Goal: Task Accomplishment & Management: Use online tool/utility

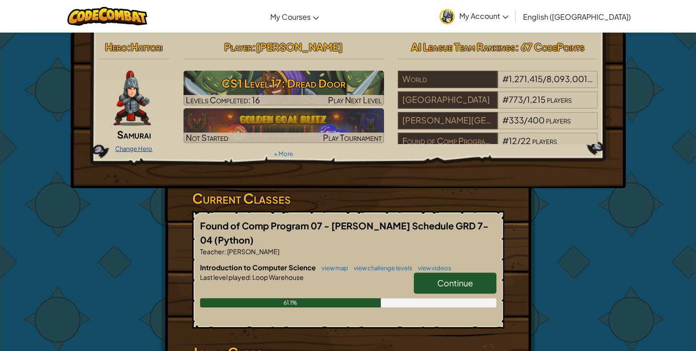
click at [141, 147] on link "Change Hero" at bounding box center [133, 148] width 37 height 7
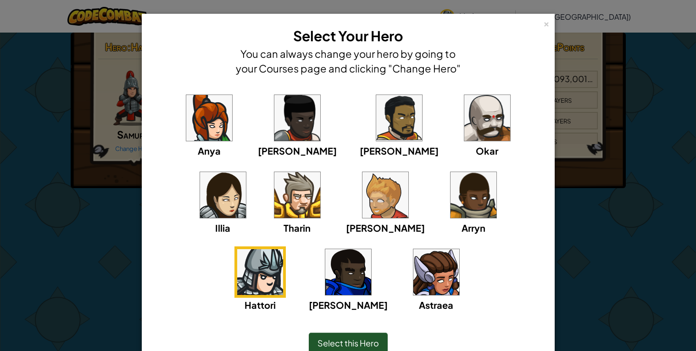
click at [371, 249] on img at bounding box center [348, 272] width 46 height 46
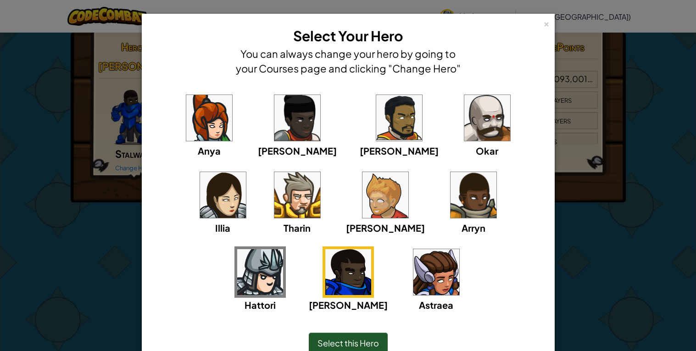
click at [283, 249] on img at bounding box center [260, 272] width 46 height 46
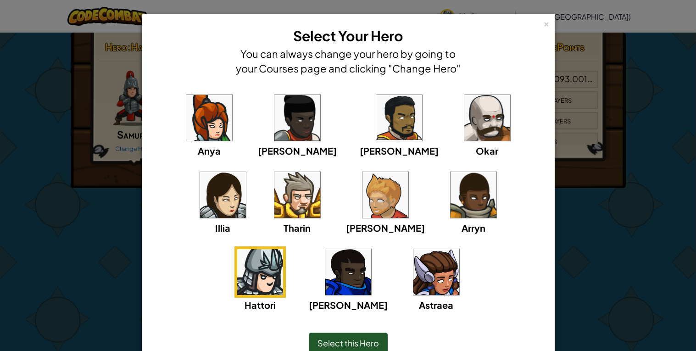
click at [450, 193] on img at bounding box center [473, 195] width 46 height 46
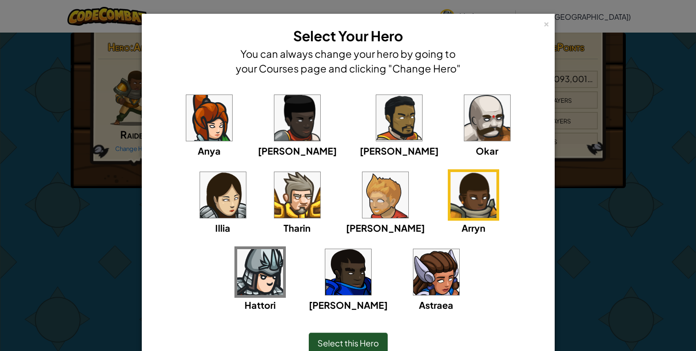
click at [283, 249] on img at bounding box center [260, 272] width 46 height 46
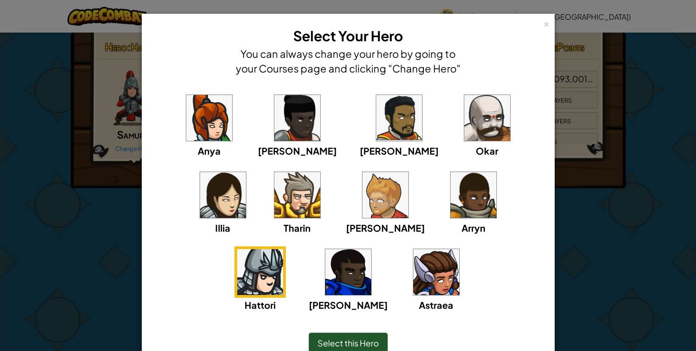
click at [464, 136] on img at bounding box center [487, 118] width 46 height 46
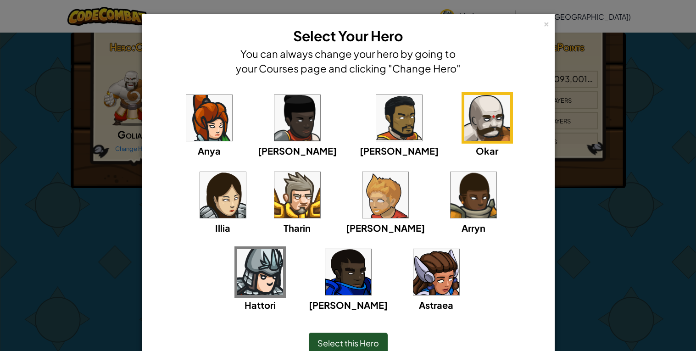
click at [283, 249] on img at bounding box center [260, 272] width 46 height 46
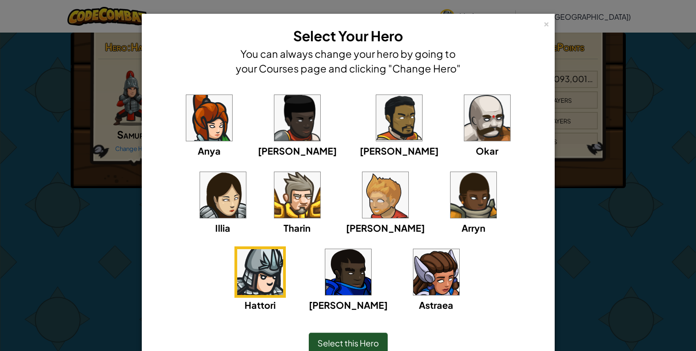
click at [549, 25] on div "× Select Your Hero You can always change your hero by going to your Courses pag…" at bounding box center [348, 198] width 413 height 368
click at [546, 21] on div "×" at bounding box center [546, 23] width 6 height 10
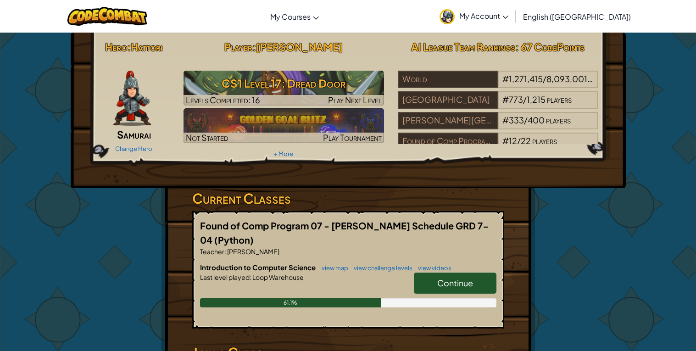
click at [435, 285] on link "Continue" at bounding box center [455, 282] width 83 height 21
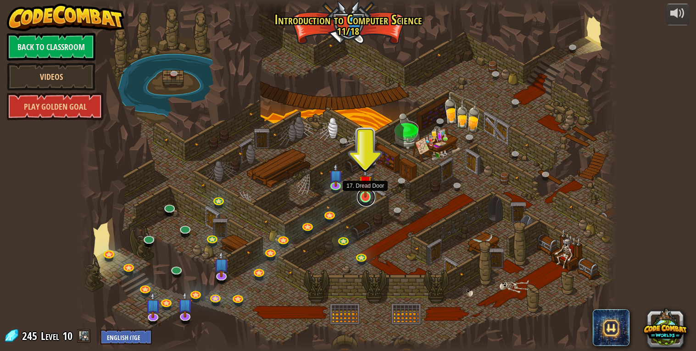
click at [364, 198] on link at bounding box center [366, 197] width 18 height 18
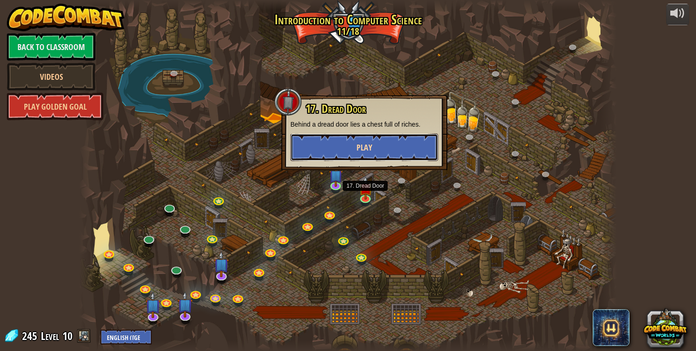
click at [317, 139] on button "Play" at bounding box center [364, 147] width 148 height 28
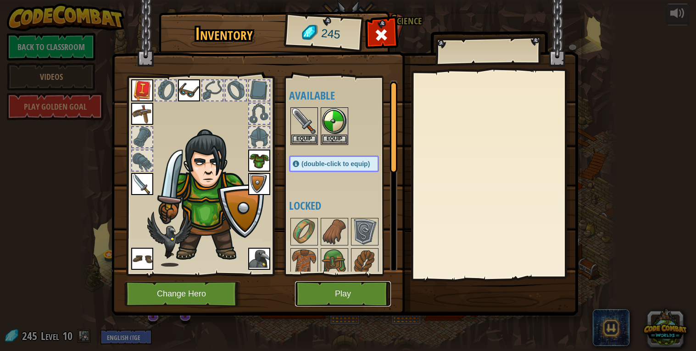
click at [336, 302] on button "Play" at bounding box center [343, 293] width 96 height 25
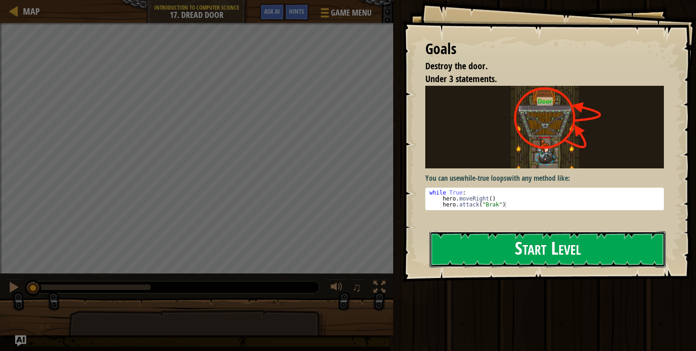
click at [508, 249] on button "Start Level" at bounding box center [547, 249] width 236 height 36
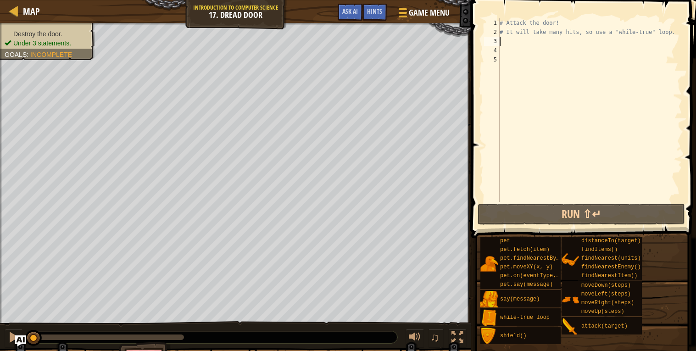
click at [512, 43] on div "# Attack the door! # It will take many hits, so use a "while-true" loop." at bounding box center [590, 119] width 184 height 202
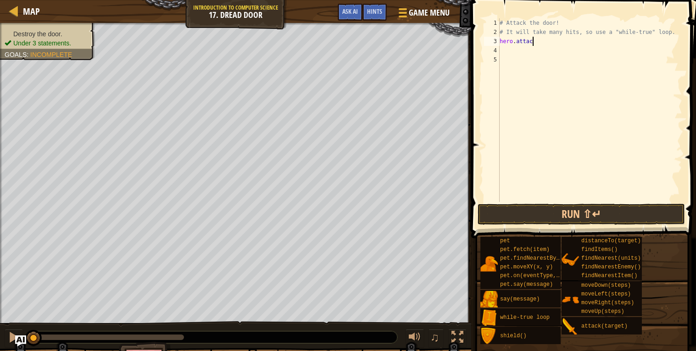
scroll to position [4, 2]
type textarea "hero.attack("Door")"
